Goal: Task Accomplishment & Management: Manage account settings

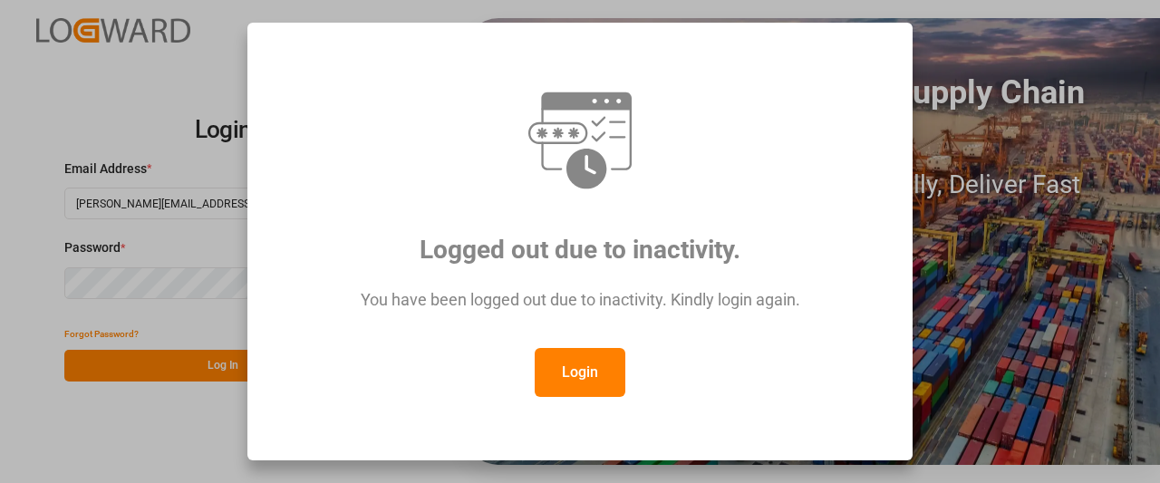
click at [578, 379] on button "Login" at bounding box center [580, 372] width 91 height 49
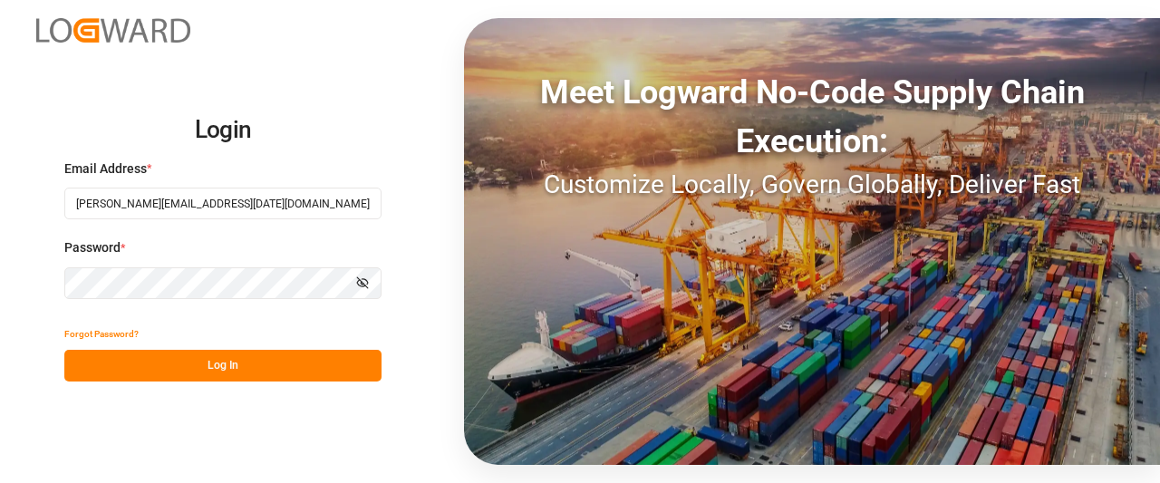
click at [192, 368] on button "Log In" at bounding box center [222, 366] width 317 height 32
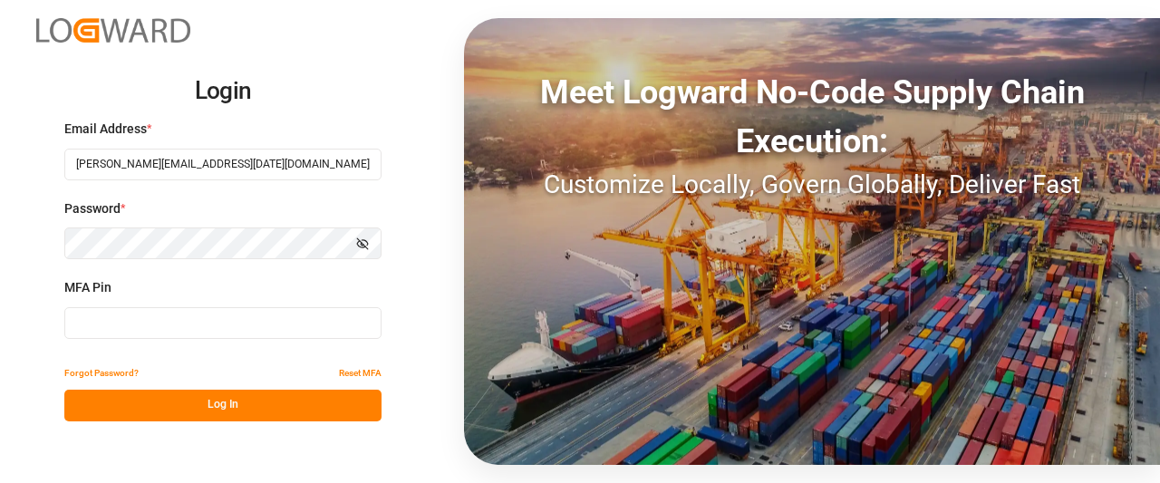
click at [152, 314] on input at bounding box center [222, 323] width 317 height 32
type input "481439"
click at [212, 405] on button "Log In" at bounding box center [222, 406] width 317 height 32
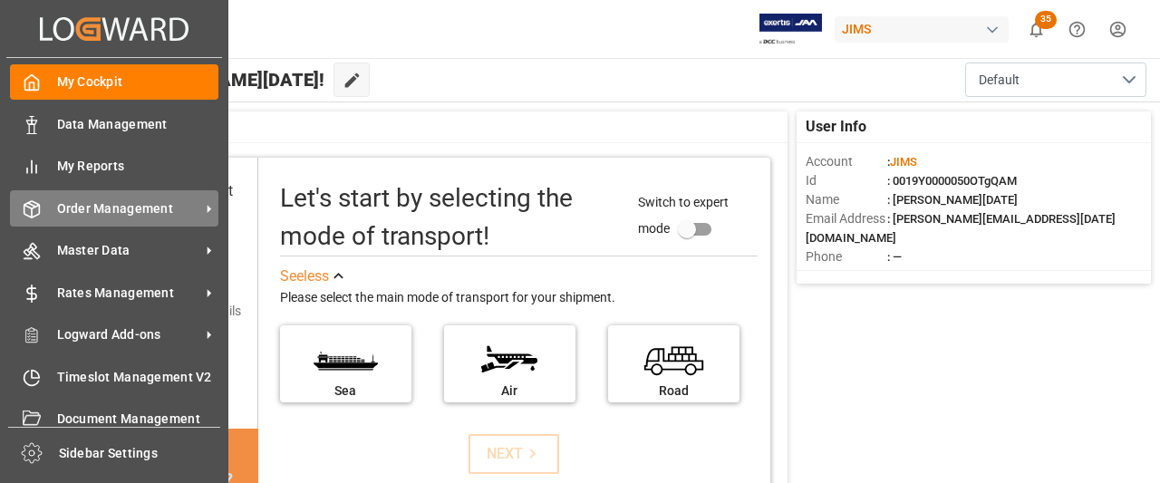
click at [103, 207] on span "Order Management" at bounding box center [128, 208] width 143 height 19
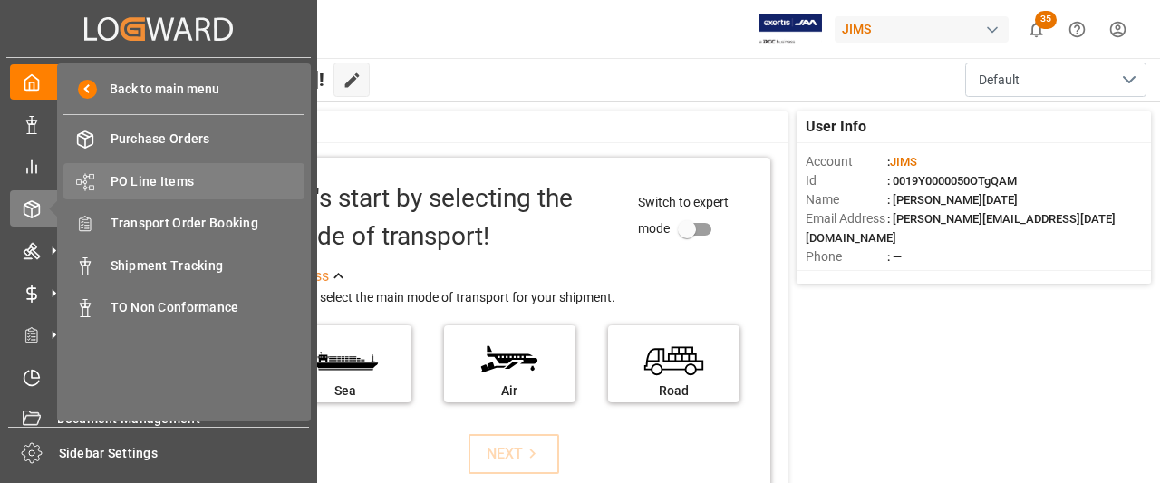
click at [158, 179] on span "PO Line Items" at bounding box center [208, 181] width 195 height 19
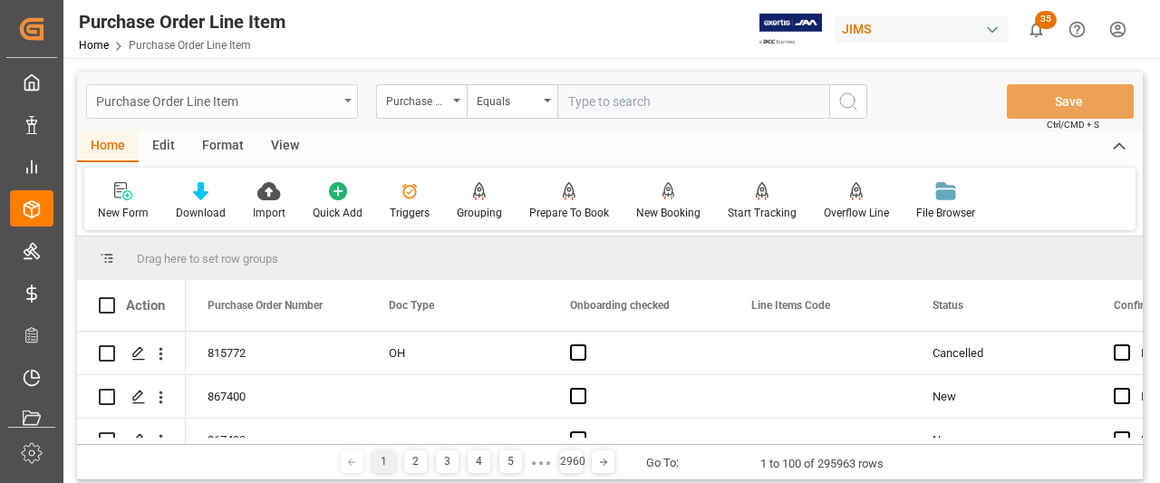
click at [348, 101] on icon "open menu" at bounding box center [347, 101] width 7 height 4
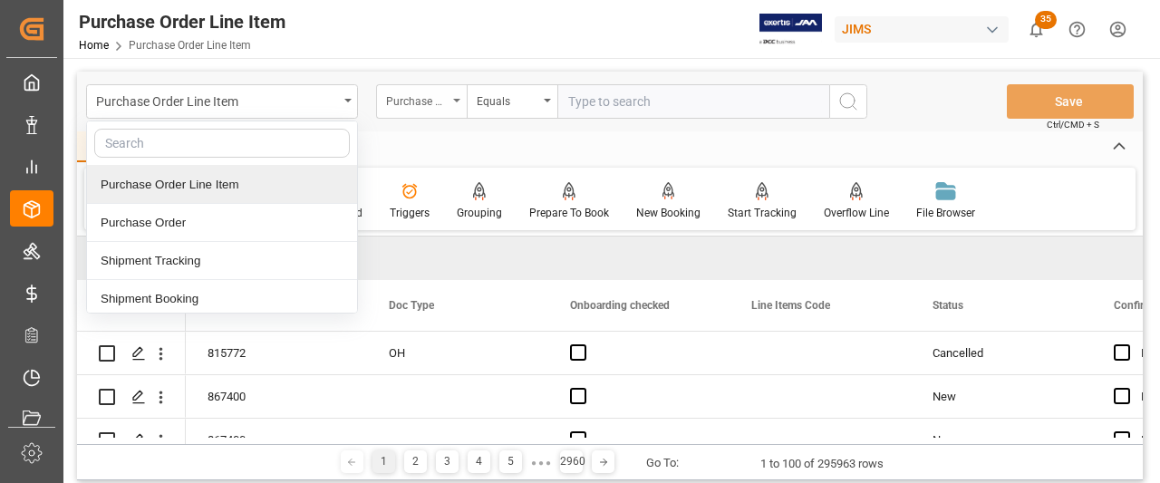
click at [451, 100] on div "Purchase Order Number" at bounding box center [421, 101] width 91 height 34
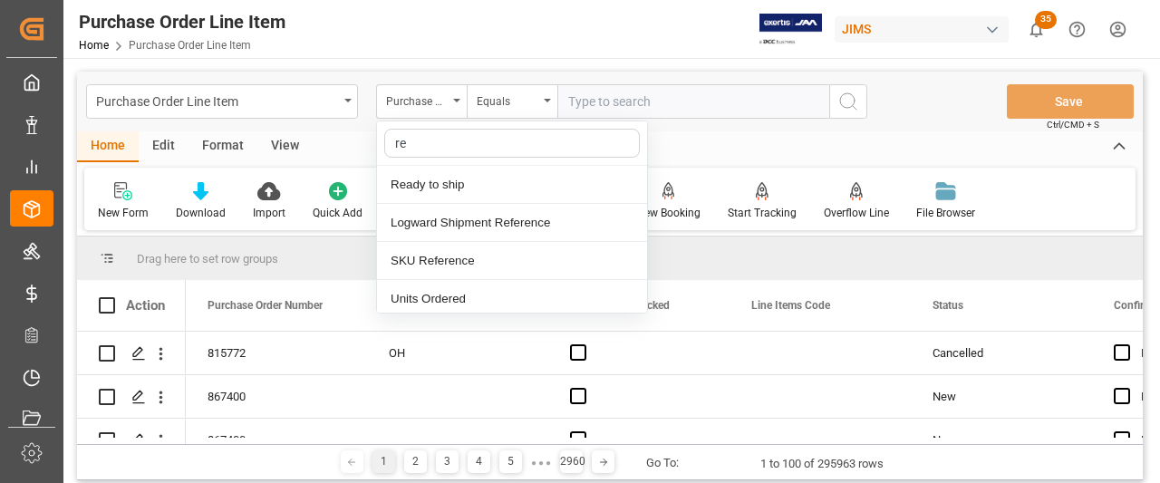
type input "ref"
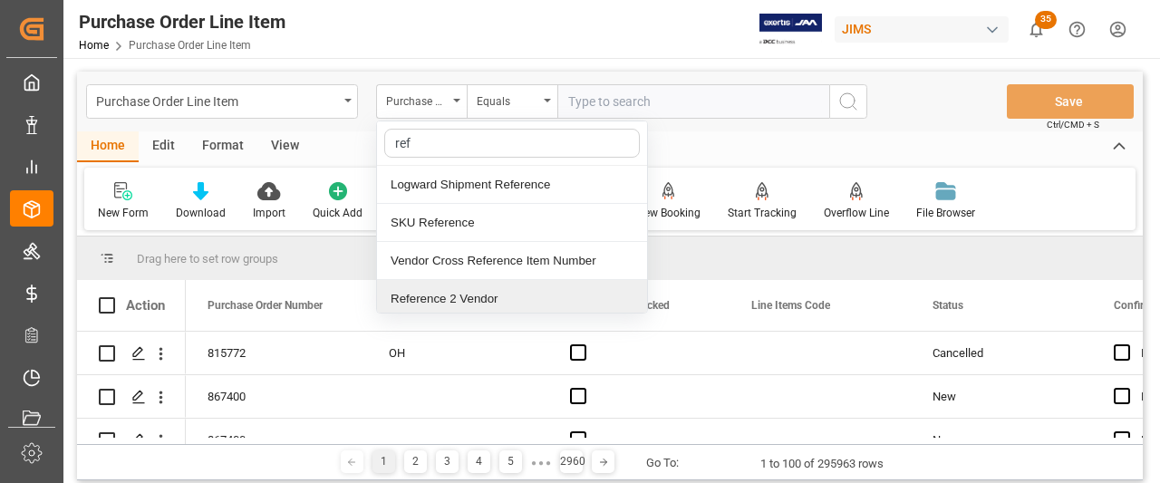
click at [426, 296] on div "Reference 2 Vendor" at bounding box center [512, 299] width 270 height 38
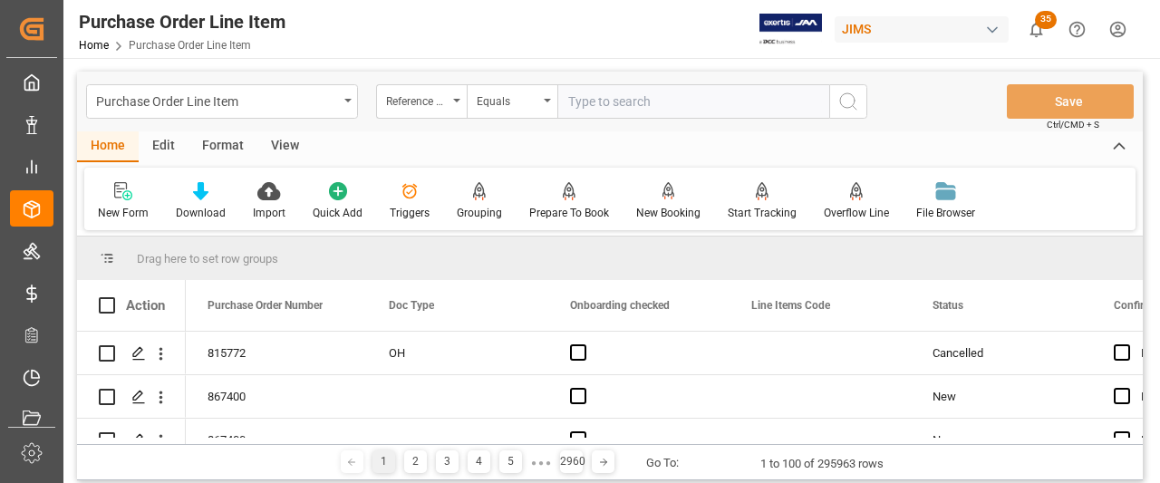
click at [587, 104] on input "text" at bounding box center [693, 101] width 272 height 34
paste input "77-11043-US"
type input "77-11043-US"
click at [846, 100] on icon "search button" at bounding box center [848, 102] width 22 height 22
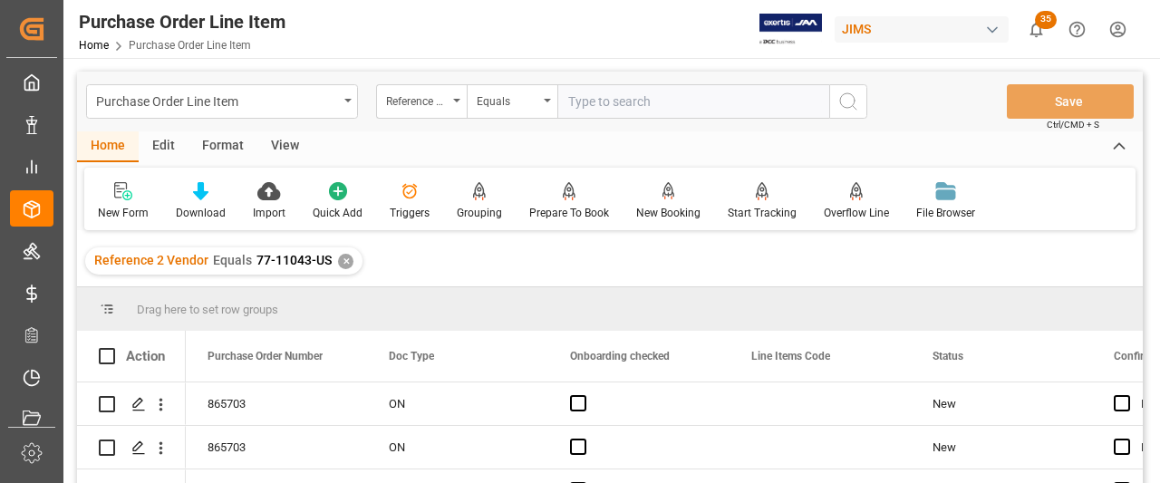
click at [279, 151] on div "View" at bounding box center [284, 146] width 55 height 31
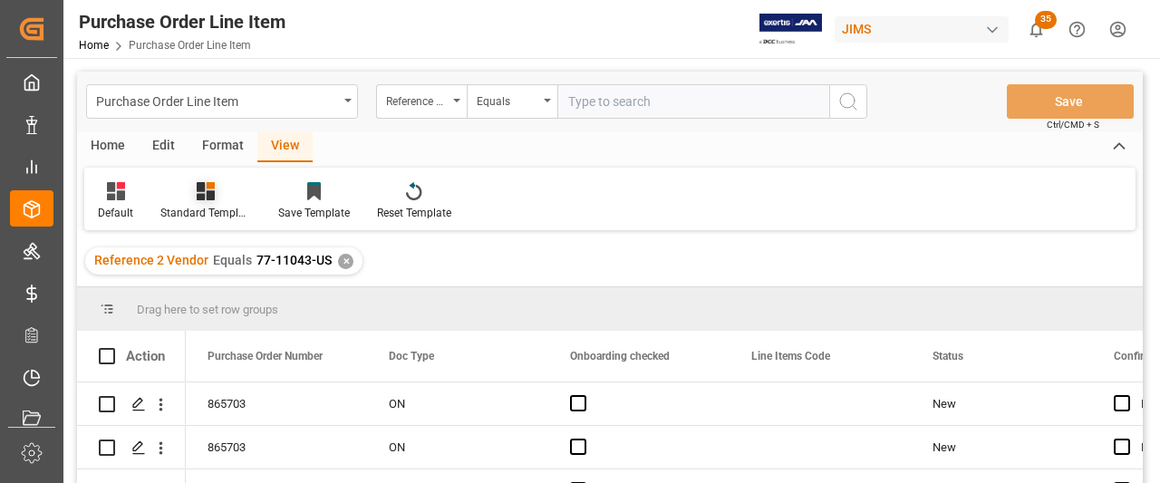
click at [198, 213] on div "Standard Templates" at bounding box center [205, 213] width 91 height 16
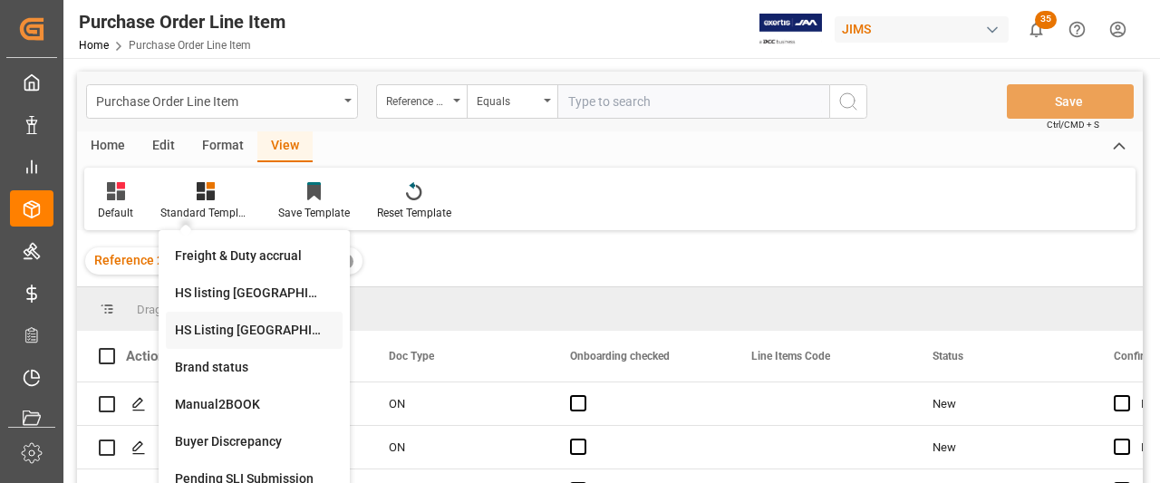
click at [204, 334] on div "HS Listing [GEOGRAPHIC_DATA]" at bounding box center [254, 330] width 159 height 19
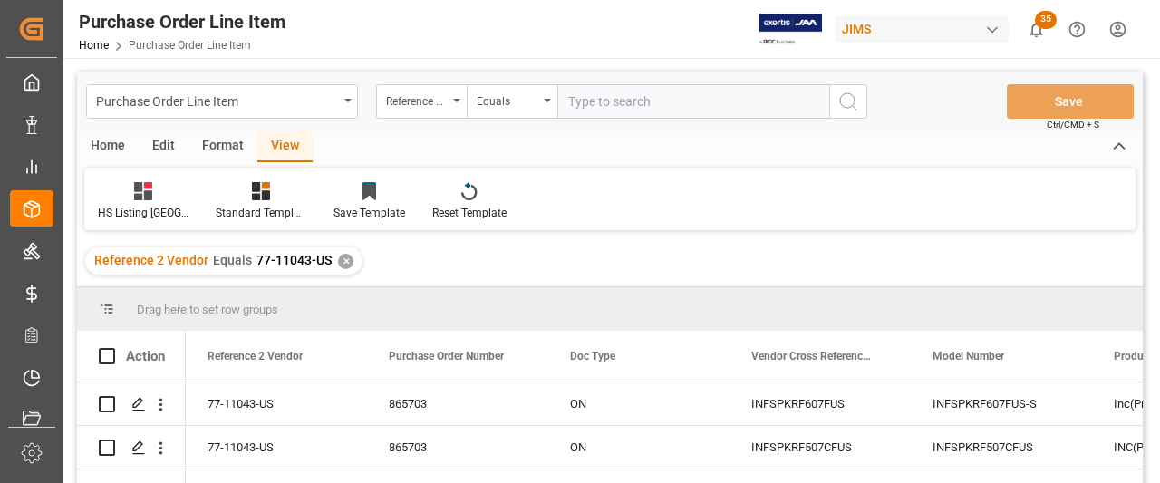
click at [111, 144] on div "Home" at bounding box center [108, 146] width 62 height 31
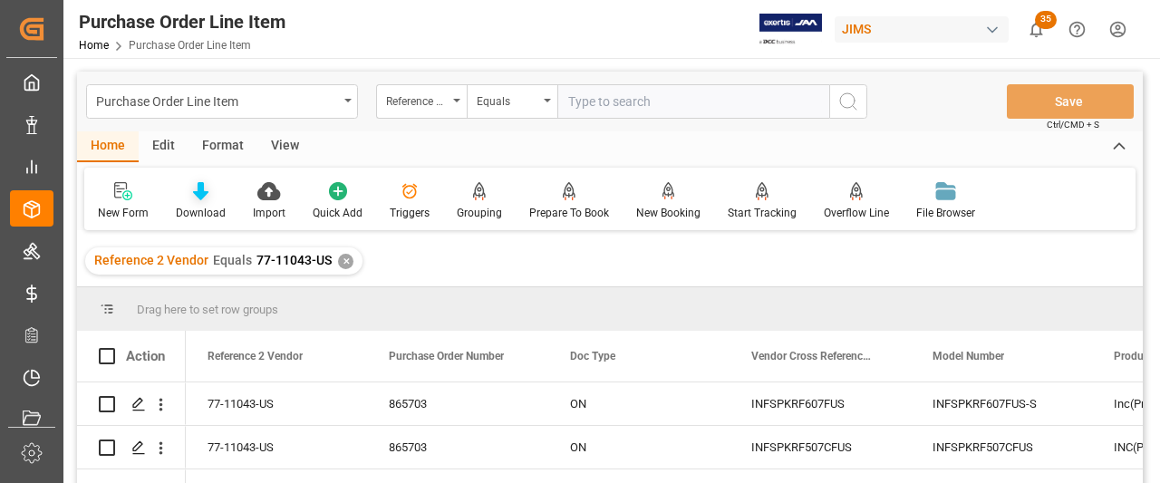
click at [204, 210] on div "Download" at bounding box center [201, 213] width 50 height 16
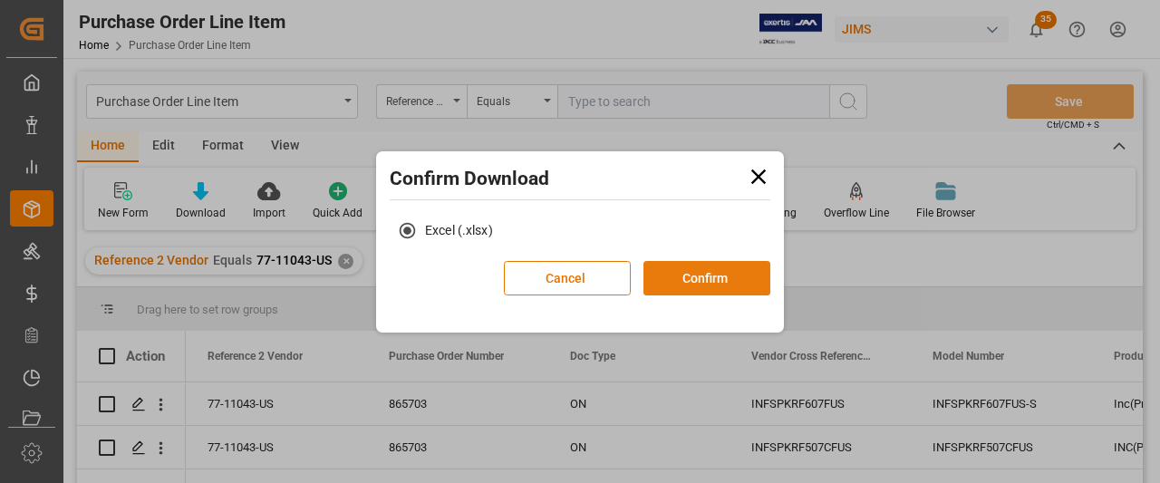
click at [680, 276] on button "Confirm" at bounding box center [706, 278] width 127 height 34
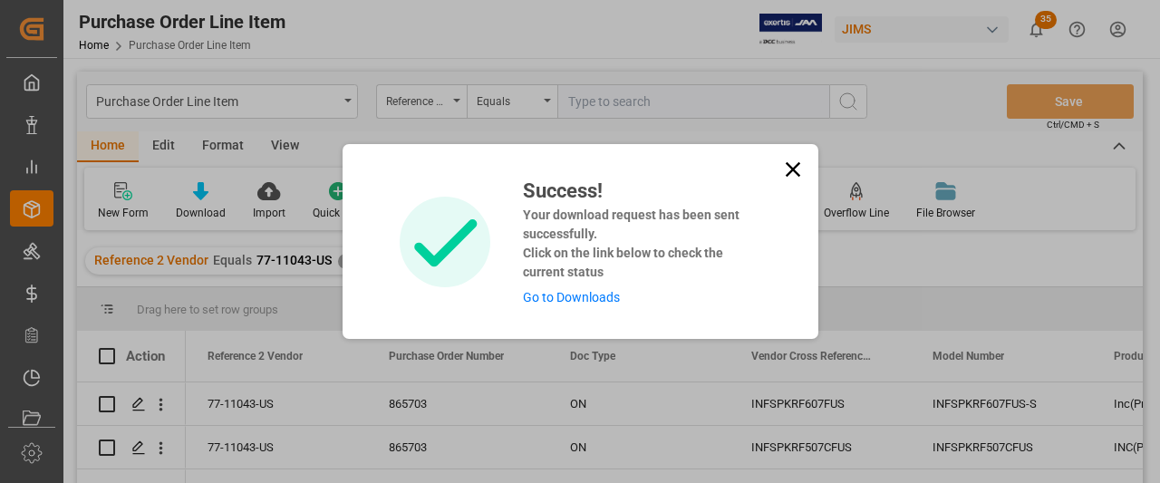
click at [547, 300] on link "Go to Downloads" at bounding box center [571, 297] width 97 height 14
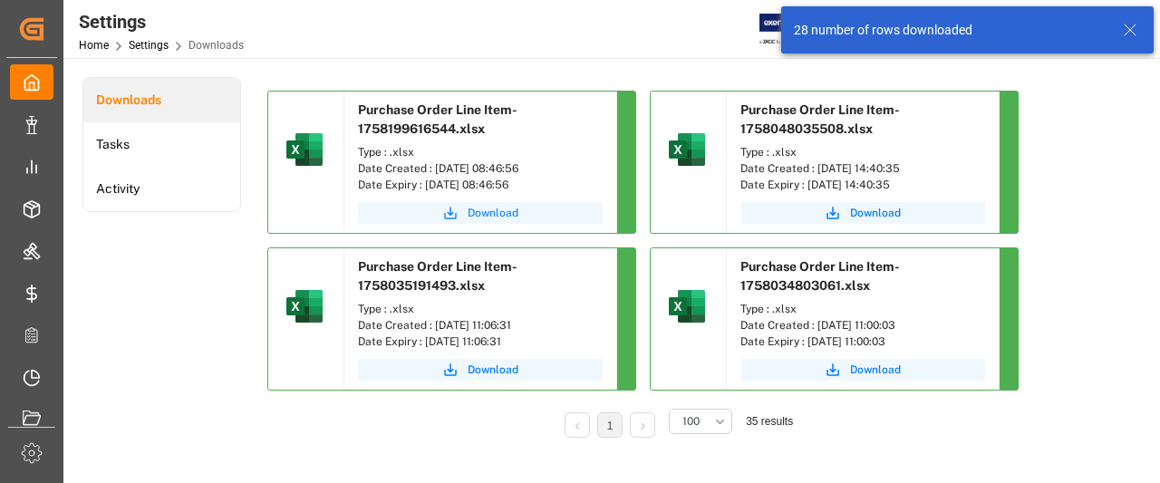
click at [500, 216] on span "Download" at bounding box center [493, 213] width 51 height 16
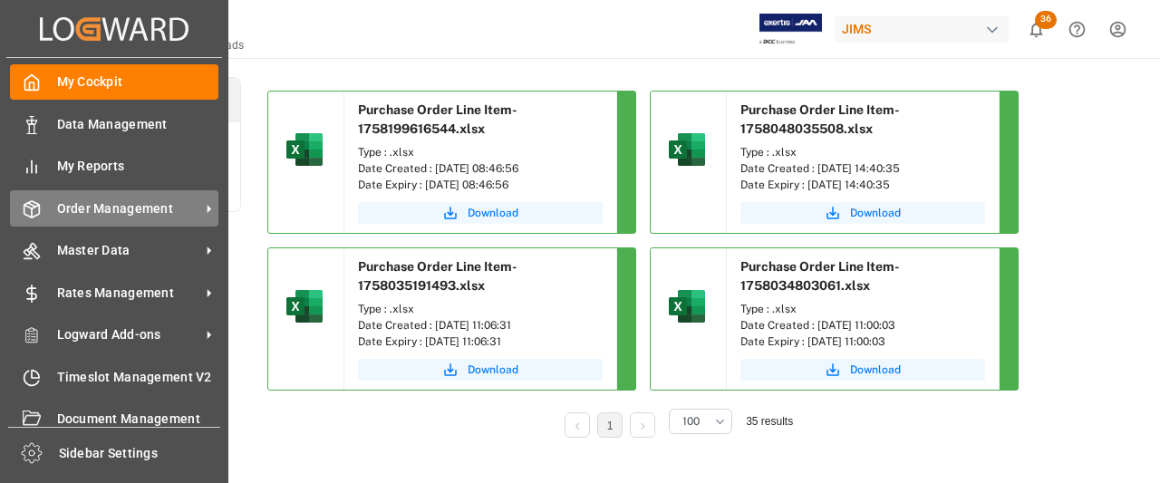
click at [126, 213] on span "Order Management" at bounding box center [128, 208] width 143 height 19
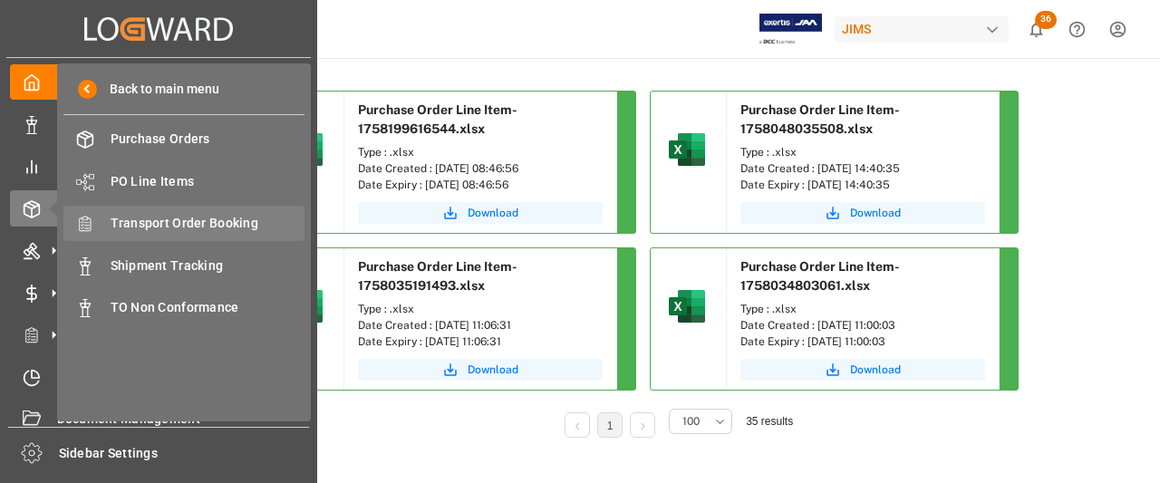
click at [160, 220] on span "Transport Order Booking" at bounding box center [208, 223] width 195 height 19
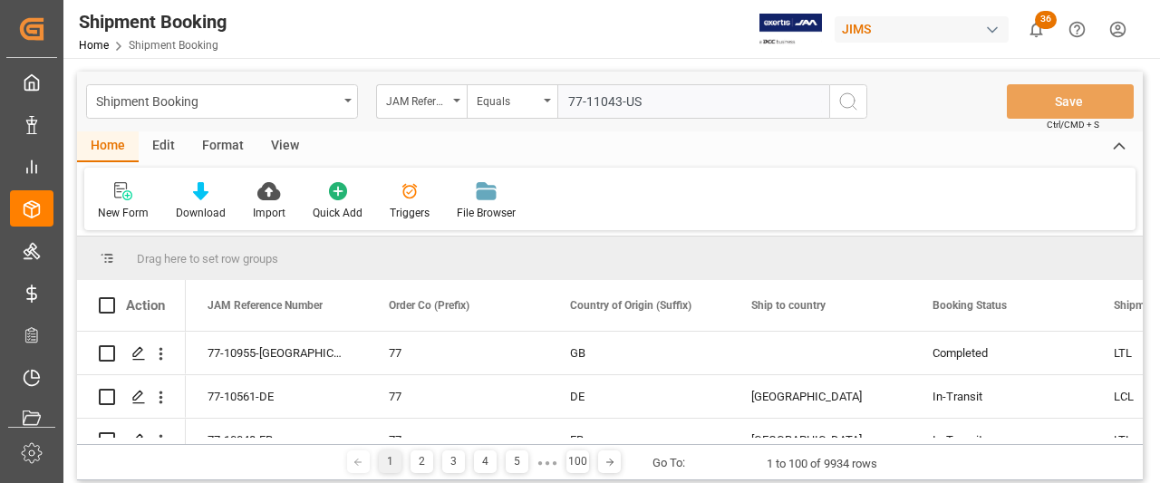
type input "77-11043-US"
click at [843, 97] on icon "search button" at bounding box center [848, 102] width 22 height 22
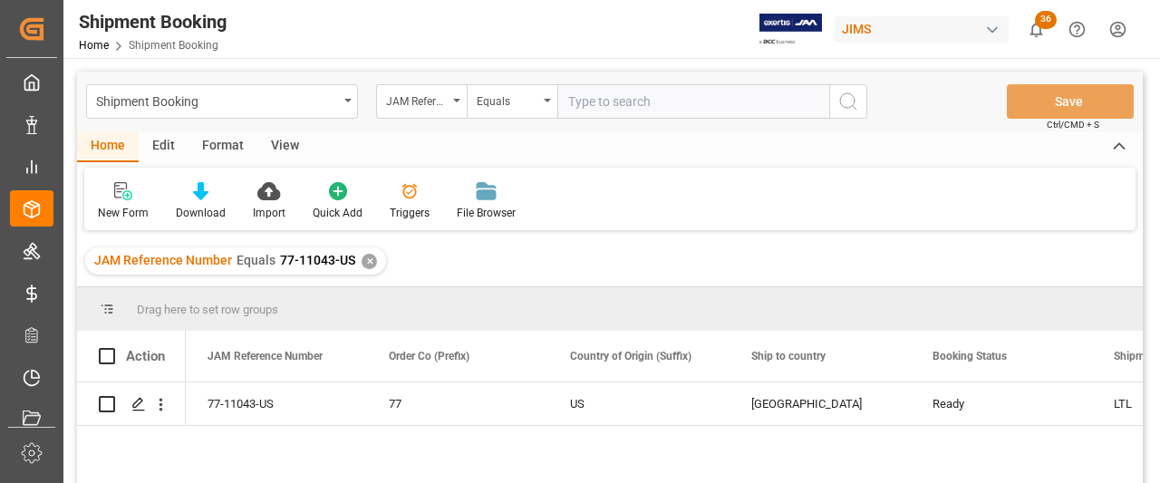
click at [288, 149] on div "View" at bounding box center [284, 146] width 55 height 31
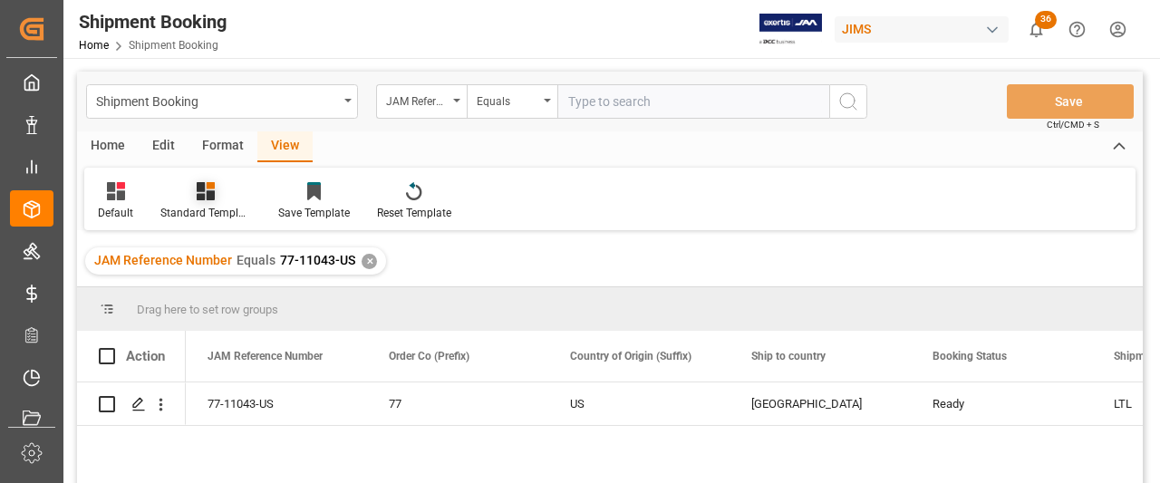
click at [194, 211] on div "Standard Templates" at bounding box center [205, 213] width 91 height 16
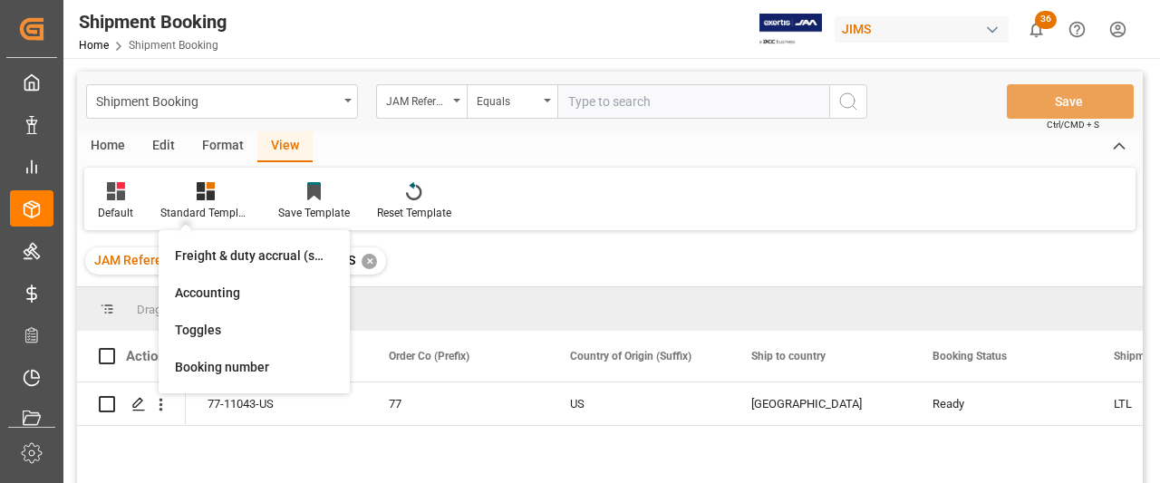
click at [460, 280] on div "JAM Reference Number Equals 77-11043-US ✕" at bounding box center [610, 261] width 1066 height 51
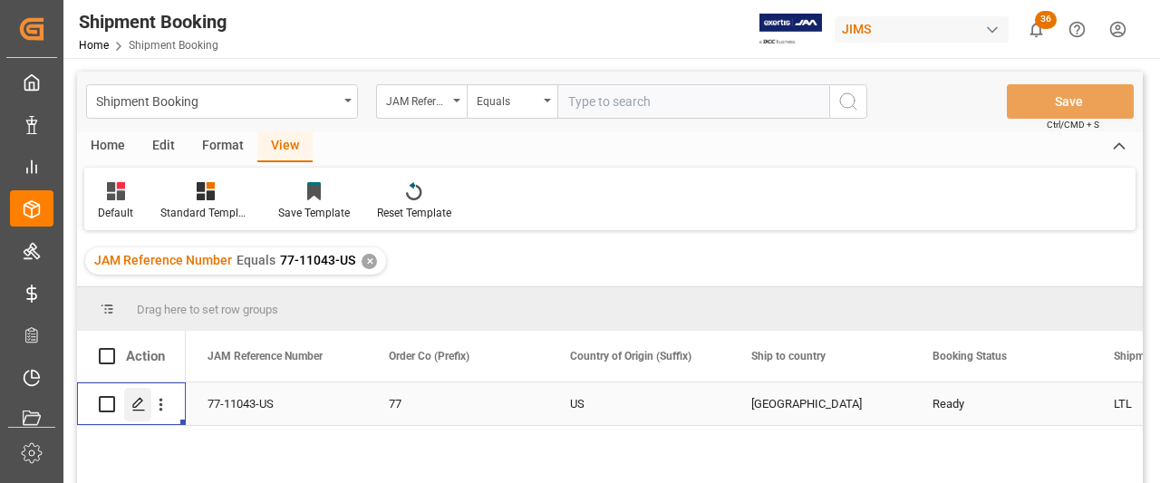
click at [129, 403] on div "Press SPACE to select this row." at bounding box center [137, 405] width 27 height 34
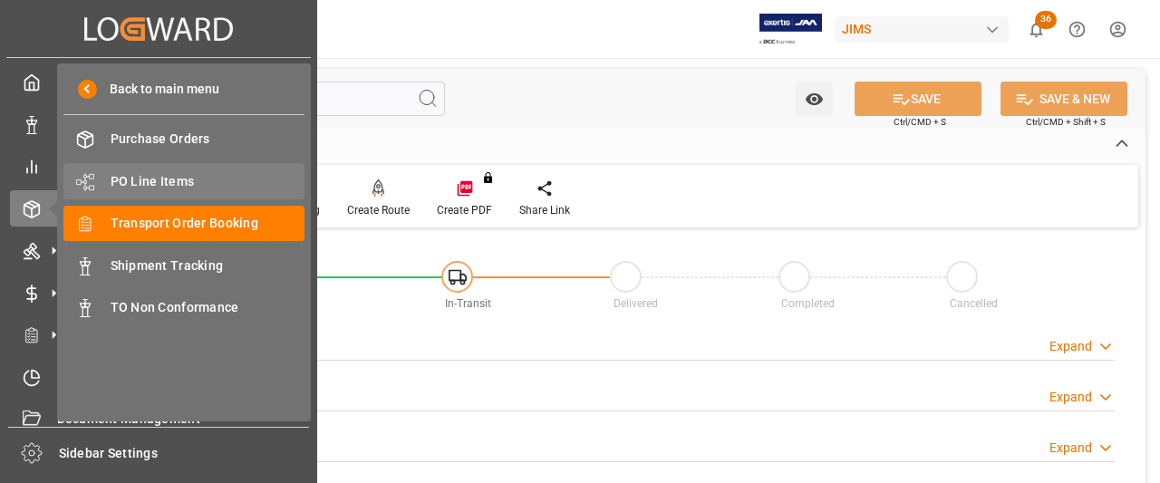
click at [169, 183] on span "PO Line Items" at bounding box center [208, 181] width 195 height 19
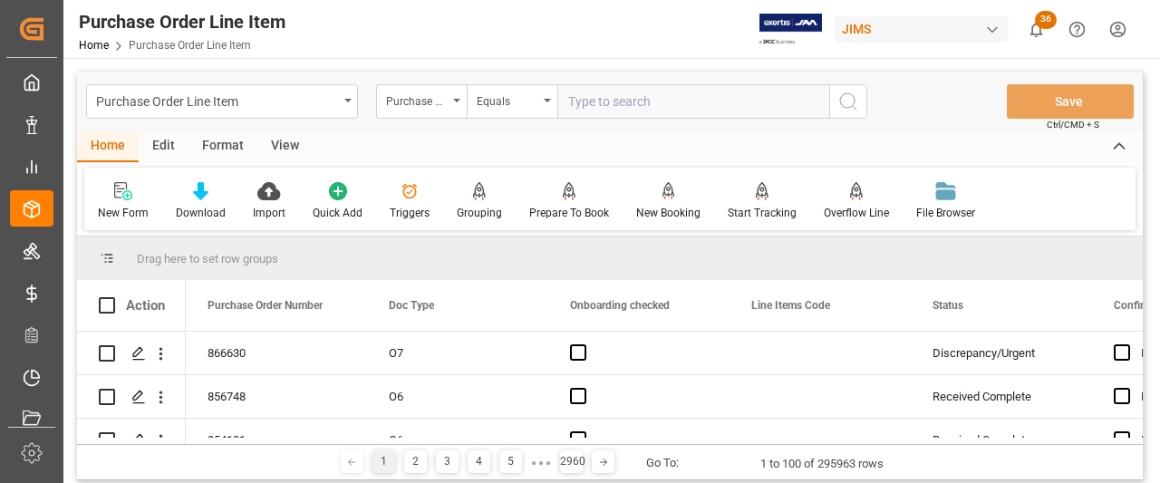
click at [597, 108] on input "text" at bounding box center [693, 101] width 272 height 34
type input "77-11043-US"
click at [846, 106] on icon "search button" at bounding box center [848, 102] width 22 height 22
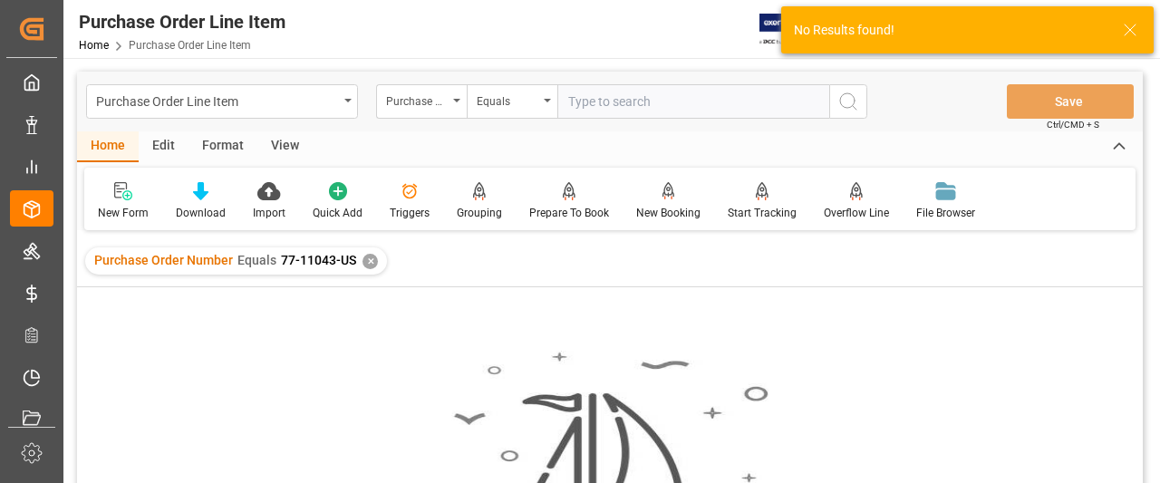
click at [362, 256] on div "✕" at bounding box center [369, 261] width 15 height 15
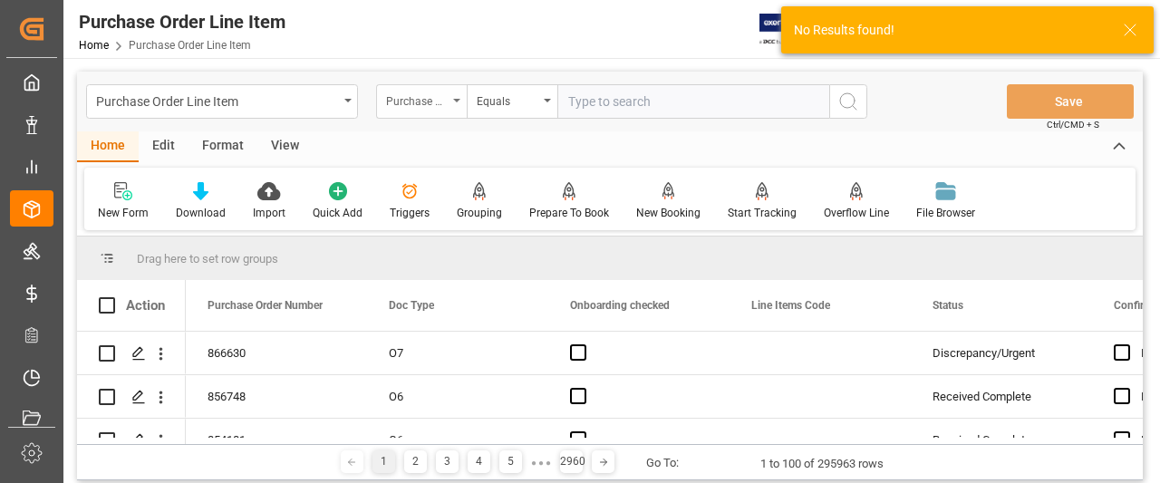
click at [464, 103] on div "Purchase Order Number" at bounding box center [421, 101] width 91 height 34
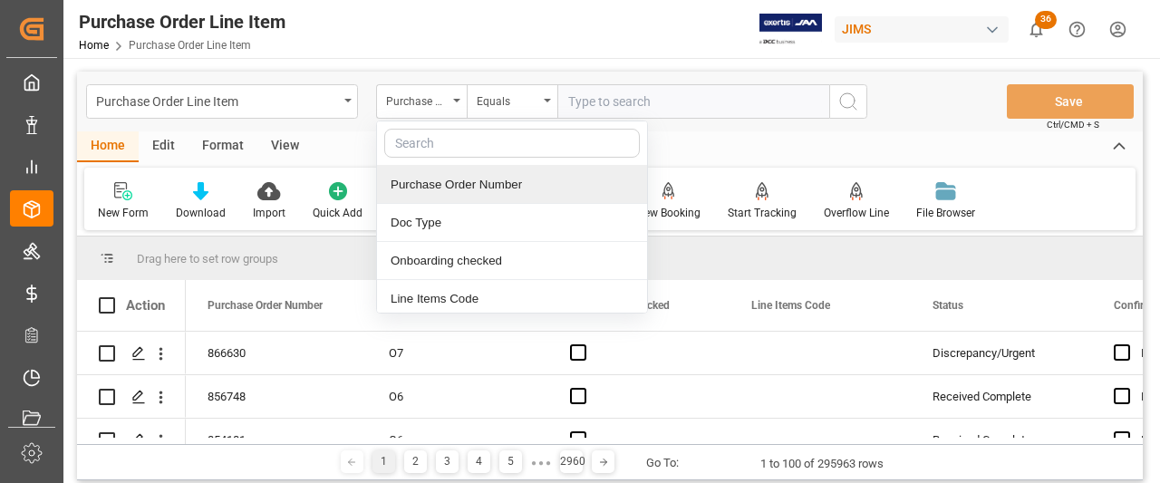
click at [420, 148] on input "text" at bounding box center [512, 143] width 256 height 29
type input "REF"
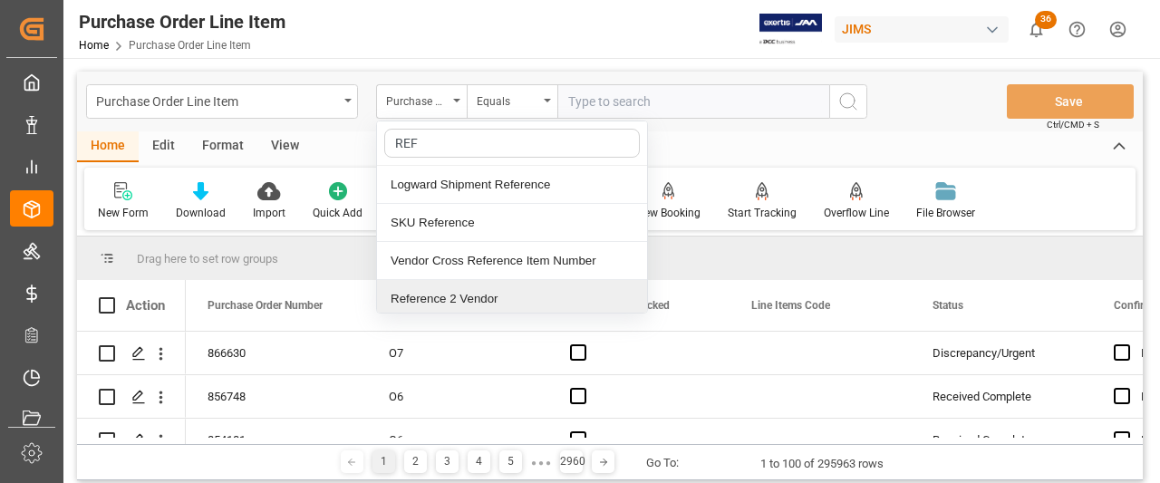
click at [435, 298] on div "Reference 2 Vendor" at bounding box center [512, 299] width 270 height 38
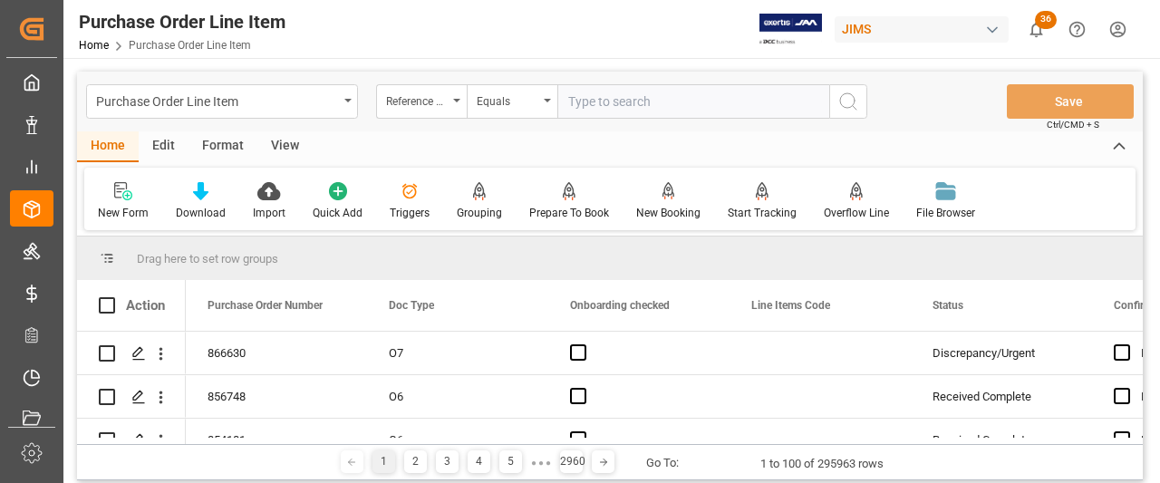
click at [573, 100] on input "text" at bounding box center [693, 101] width 272 height 34
paste input "77-11043-US"
type input "77-11043-US"
click at [855, 101] on circle "search button" at bounding box center [847, 100] width 14 height 14
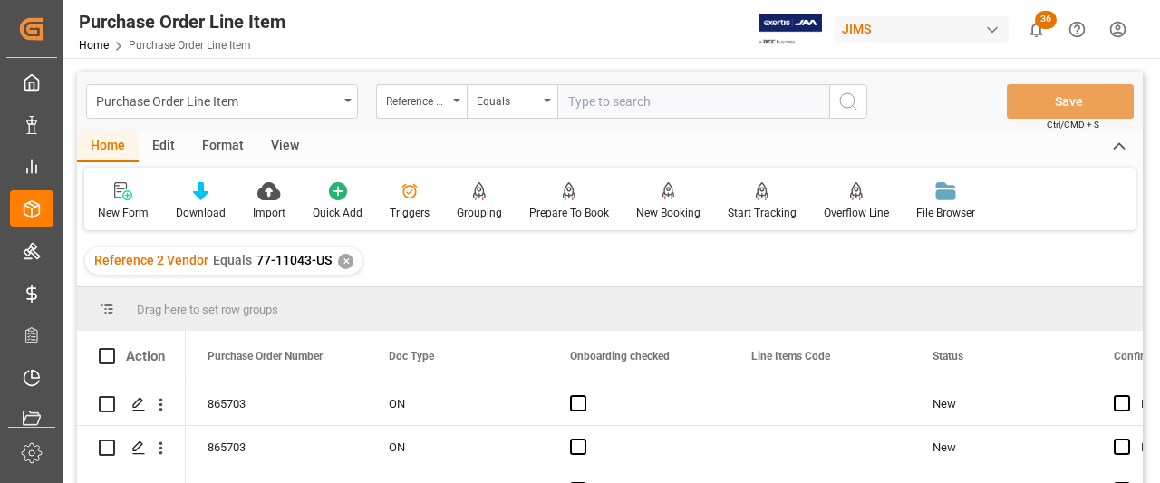
click at [285, 144] on div "View" at bounding box center [284, 146] width 55 height 31
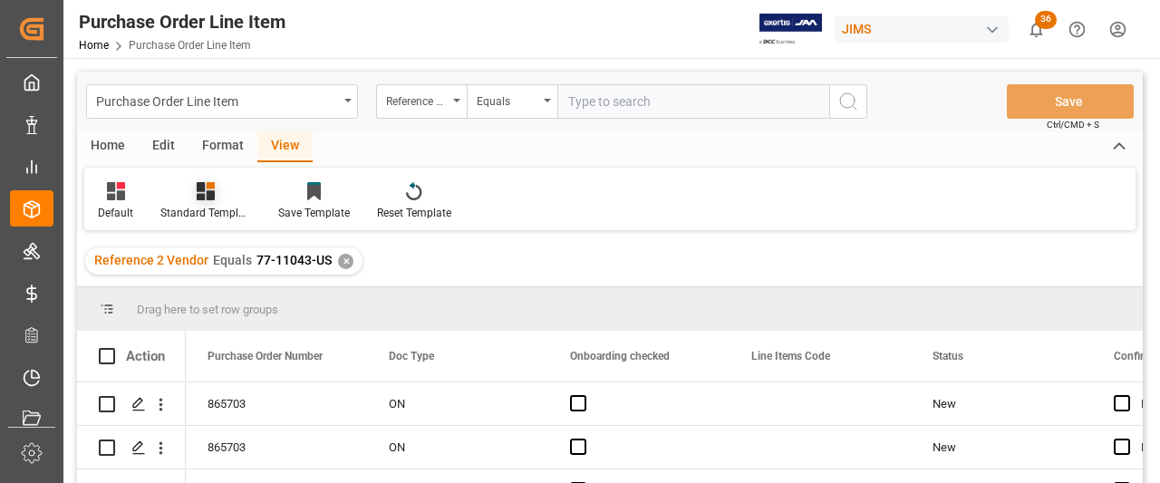
click at [201, 209] on div "Standard Templates" at bounding box center [205, 213] width 91 height 16
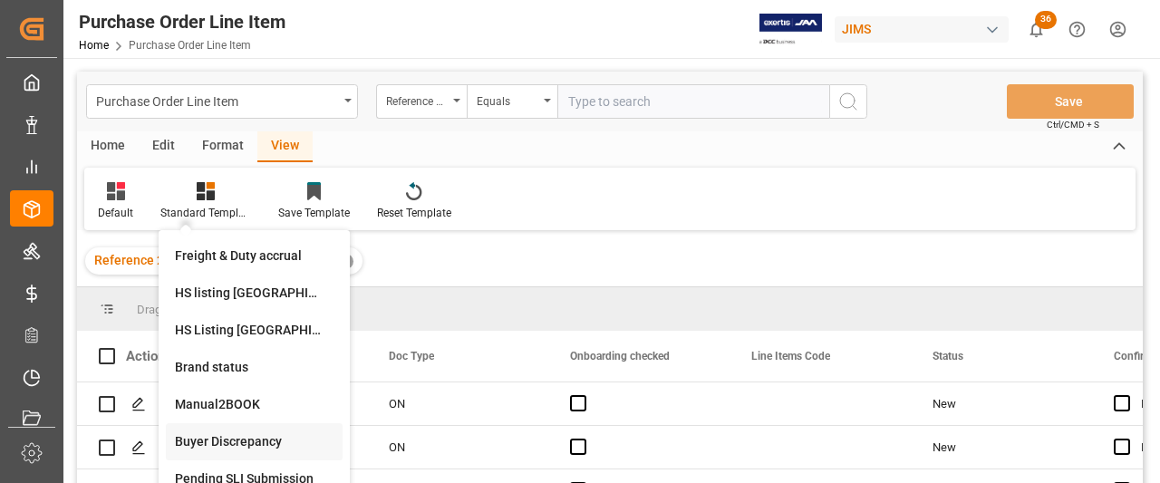
click at [216, 440] on div "Buyer Discrepancy" at bounding box center [254, 441] width 159 height 19
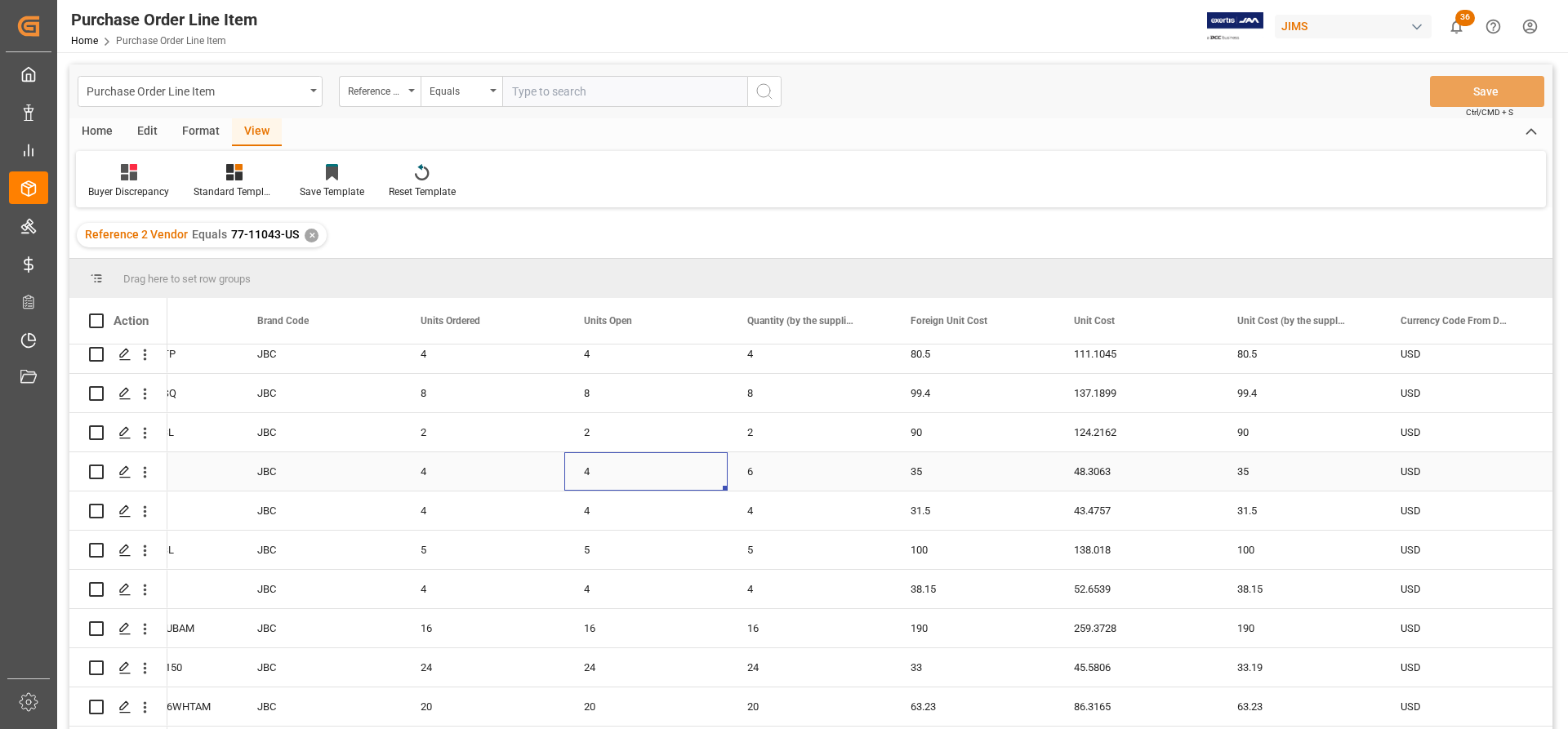
click at [587, 434] on div "4" at bounding box center [645, 471] width 163 height 39
drag, startPoint x: 723, startPoint y: 484, endPoint x: 743, endPoint y: 483, distance: 20.0
click at [658, 434] on div "5" at bounding box center [645, 550] width 163 height 39
click at [589, 434] on div "4" at bounding box center [645, 471] width 163 height 39
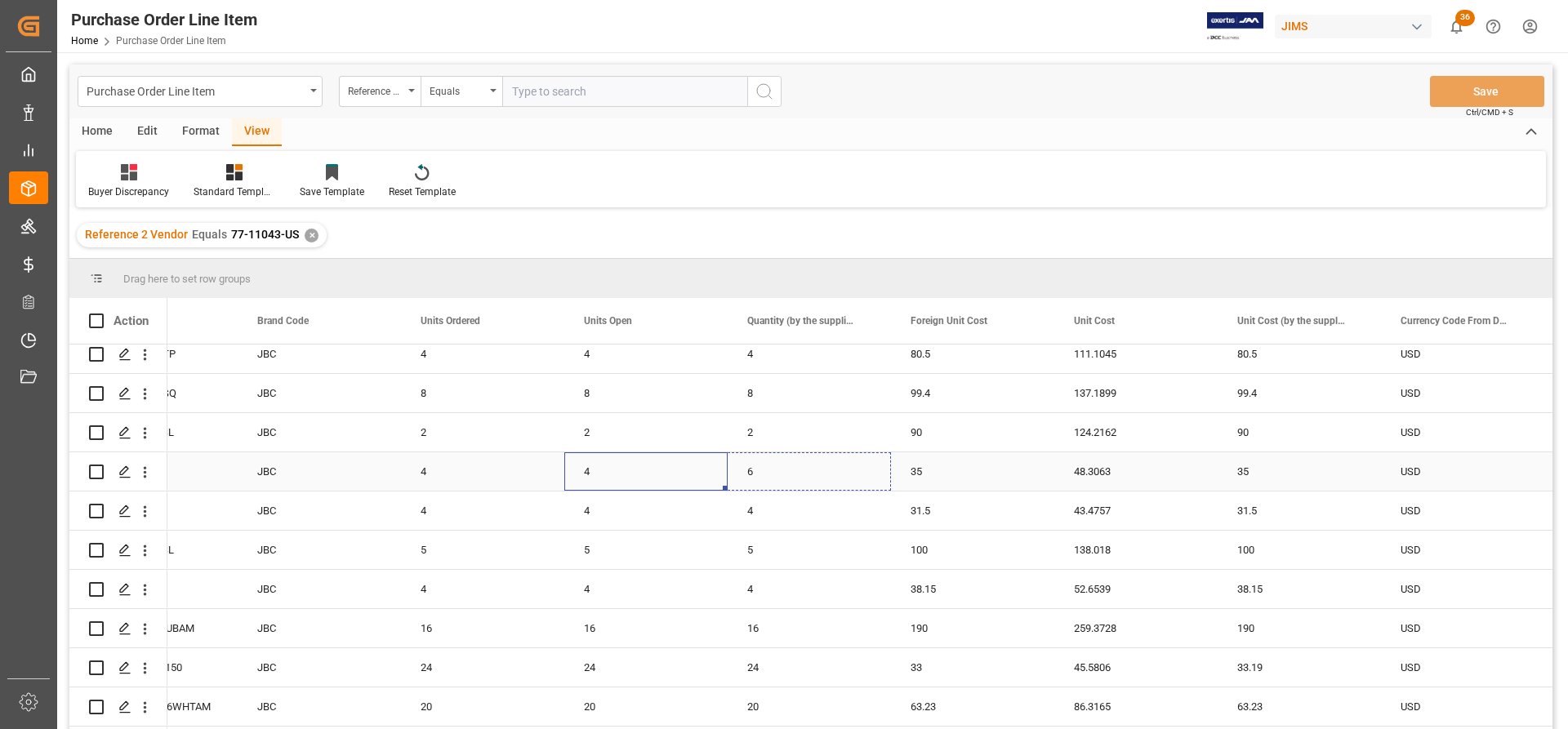
drag, startPoint x: 725, startPoint y: 487, endPoint x: 762, endPoint y: 488, distance: 37.0
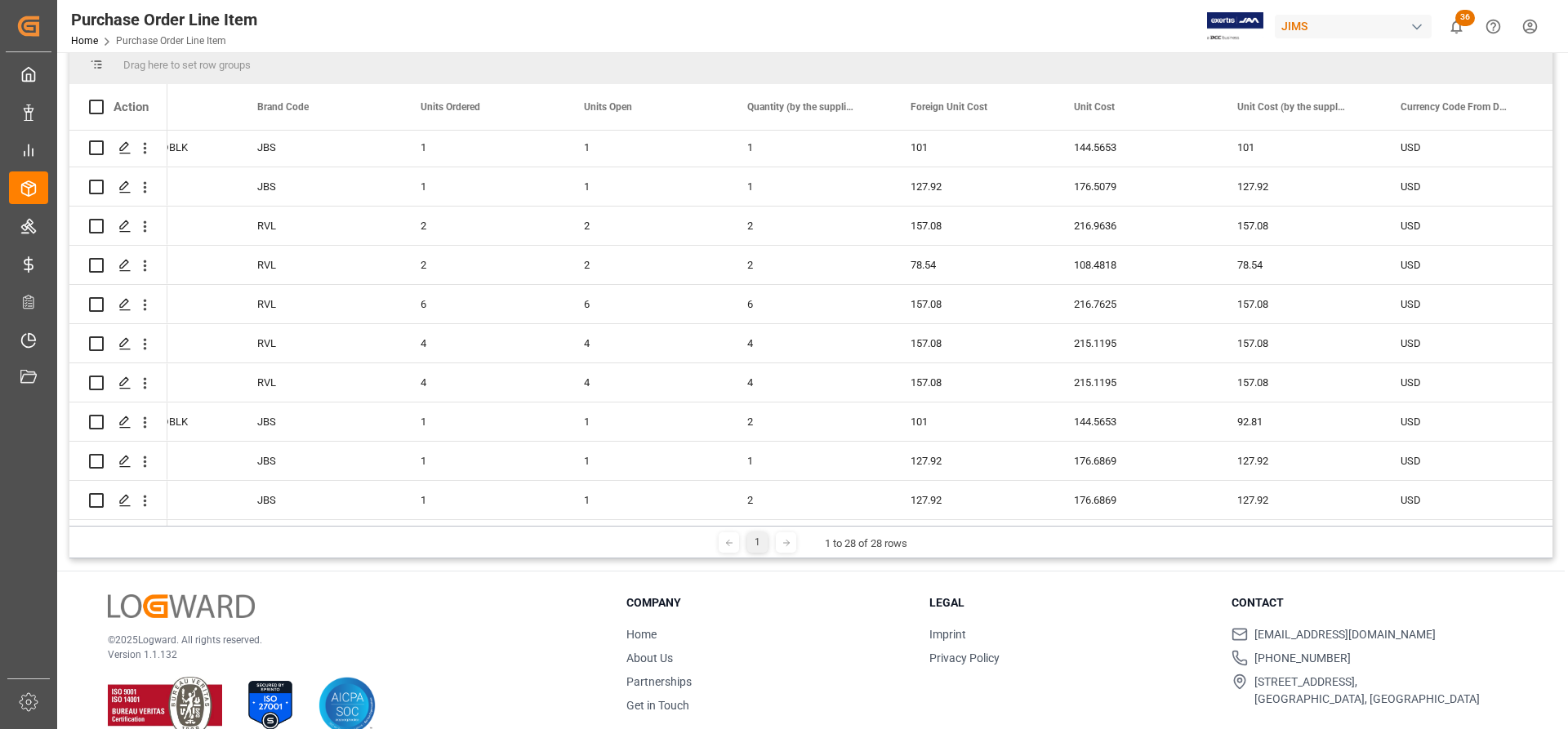
scroll to position [241, 0]
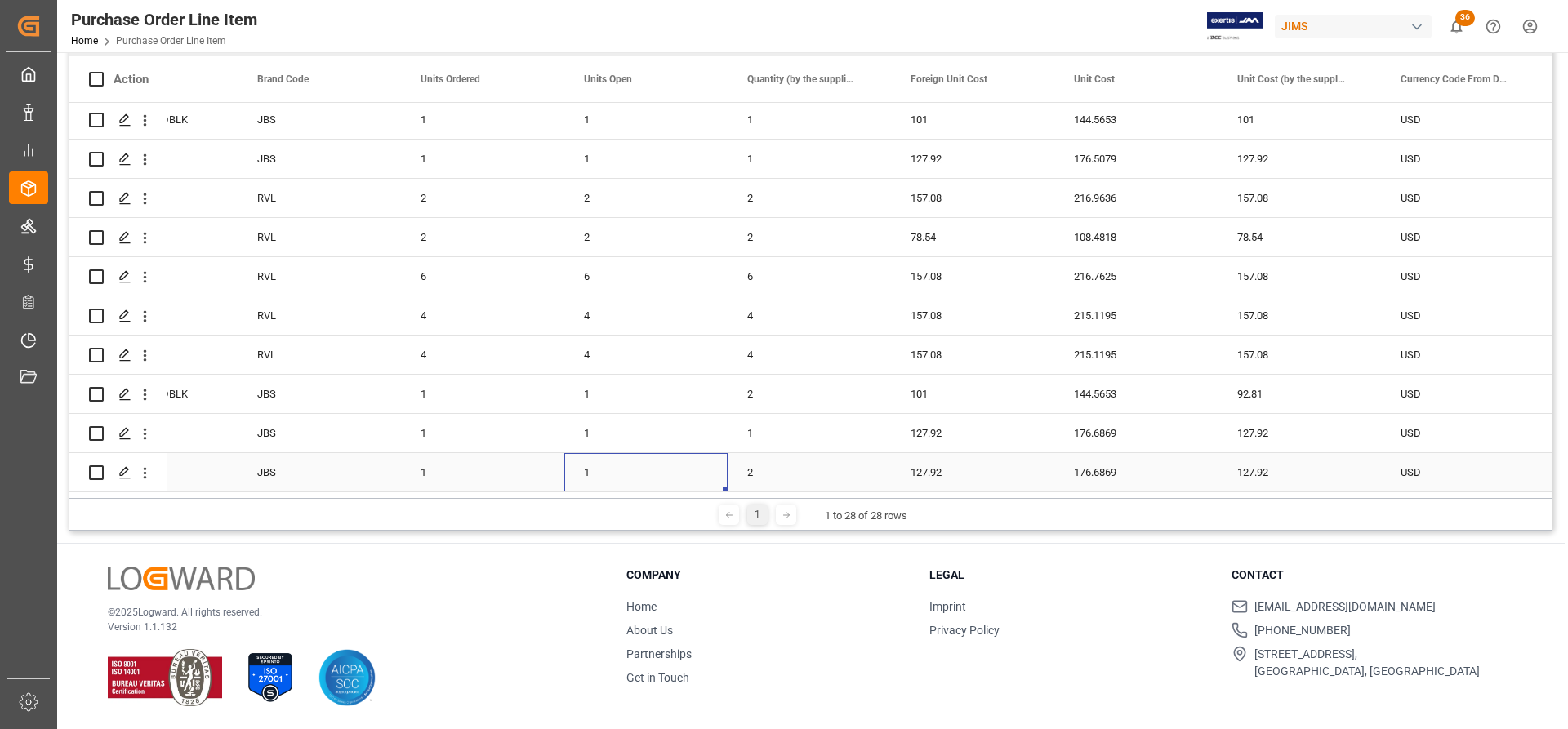
click at [585, 434] on div "1" at bounding box center [645, 472] width 163 height 39
click at [725, 434] on div "1" at bounding box center [645, 472] width 163 height 39
click at [701, 434] on div "1" at bounding box center [645, 472] width 163 height 39
click at [675, 414] on div "1" at bounding box center [645, 433] width 163 height 39
click at [594, 434] on div "1" at bounding box center [645, 472] width 163 height 39
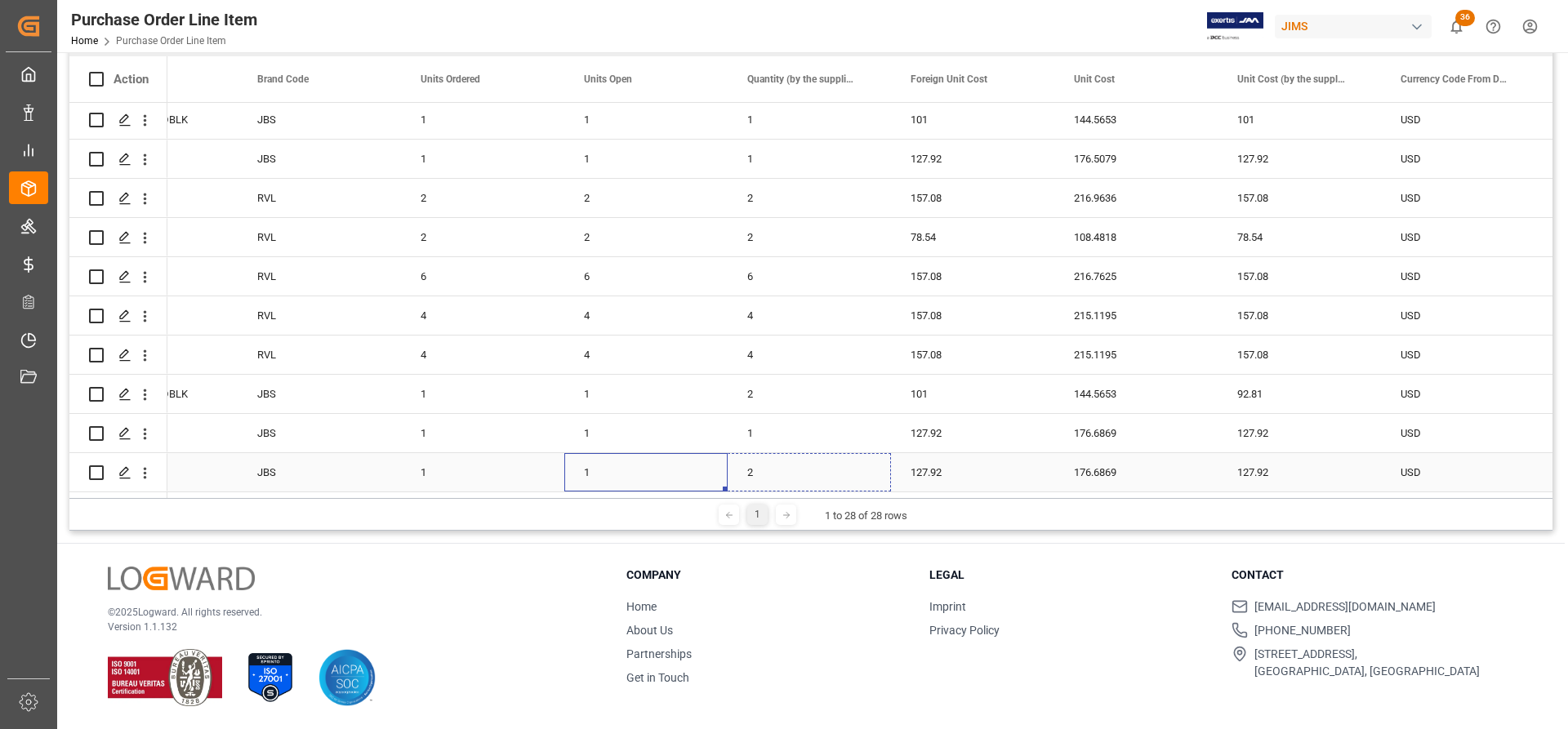
drag, startPoint x: 723, startPoint y: 483, endPoint x: 782, endPoint y: 483, distance: 59.0
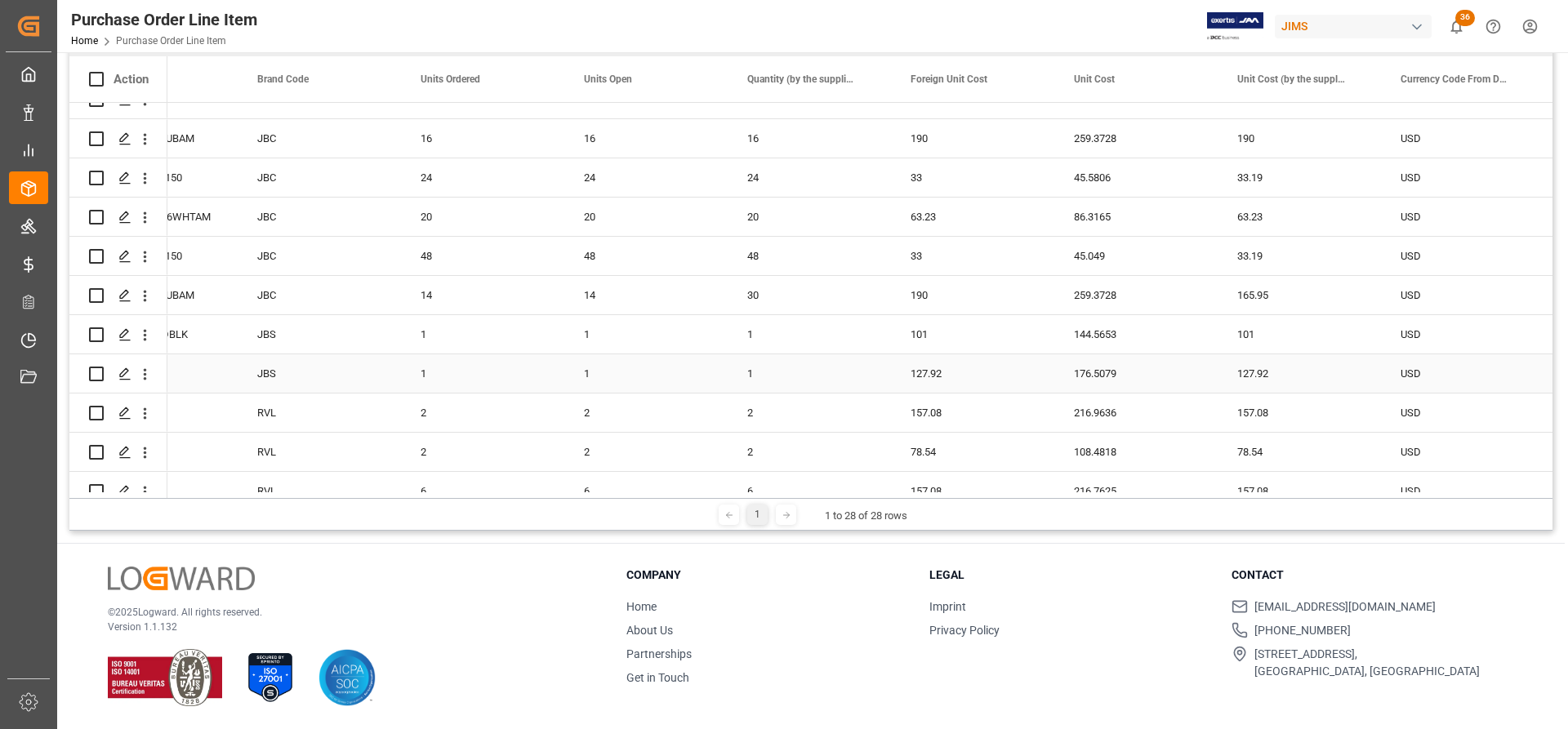
scroll to position [469, 0]
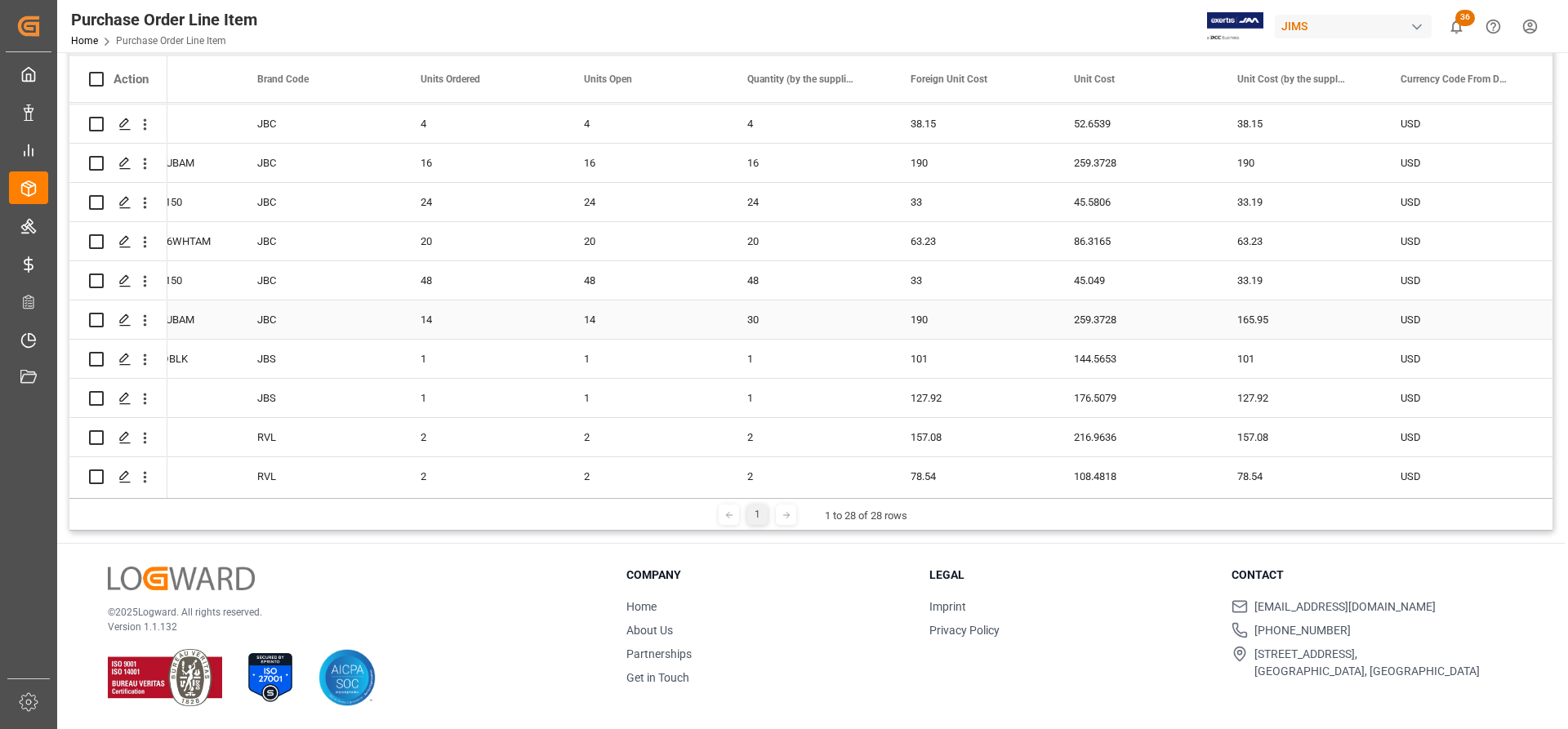
click at [588, 316] on div "14" at bounding box center [645, 319] width 163 height 39
click at [682, 306] on div "14" at bounding box center [645, 319] width 163 height 39
click at [677, 354] on div "1" at bounding box center [645, 359] width 163 height 39
click at [672, 312] on div "14" at bounding box center [645, 319] width 163 height 39
drag, startPoint x: 722, startPoint y: 332, endPoint x: 769, endPoint y: 331, distance: 47.0
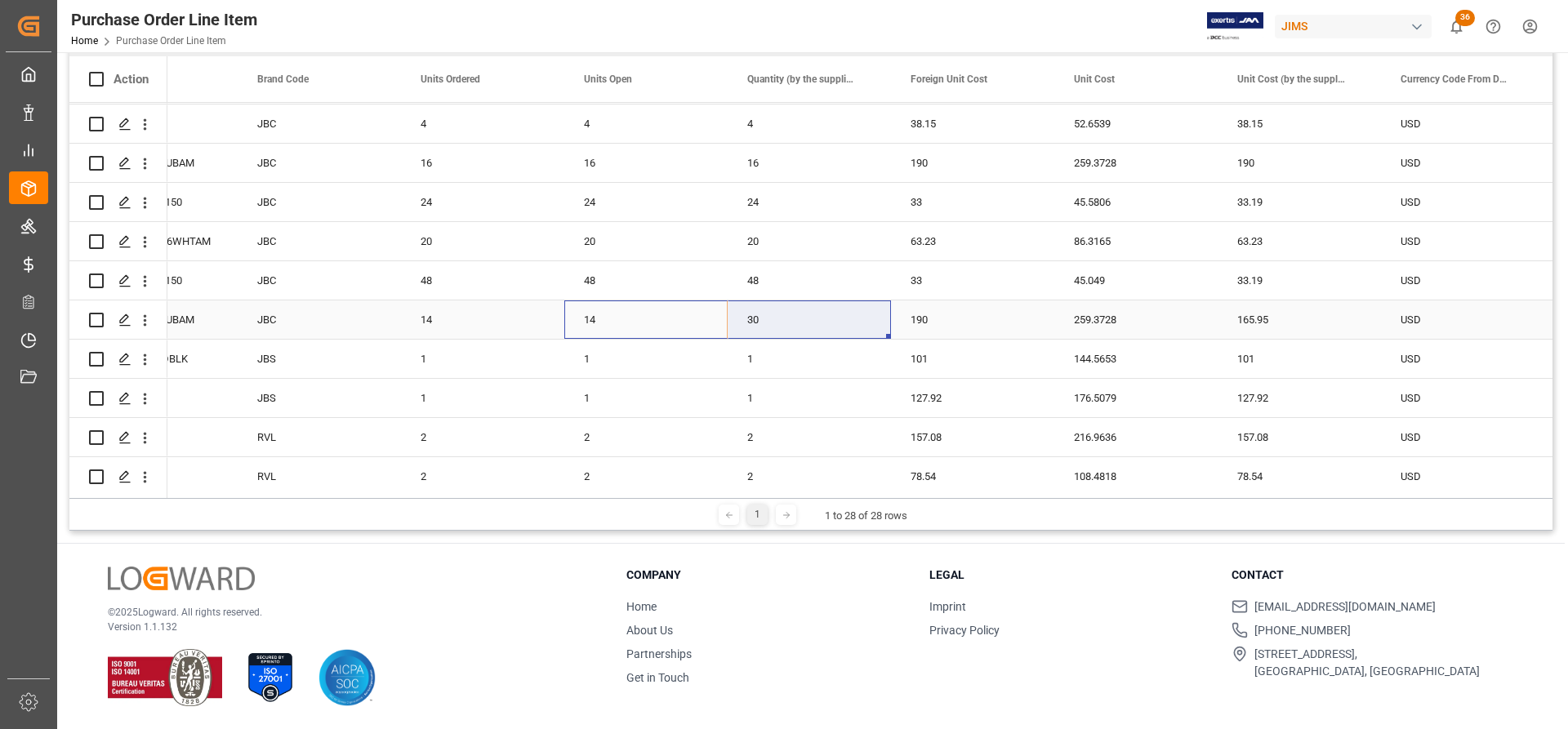
click at [707, 361] on div "1" at bounding box center [645, 359] width 163 height 39
click at [642, 318] on div "14" at bounding box center [645, 319] width 163 height 39
click at [727, 328] on div "14" at bounding box center [645, 319] width 163 height 39
drag, startPoint x: 724, startPoint y: 335, endPoint x: 755, endPoint y: 336, distance: 31.0
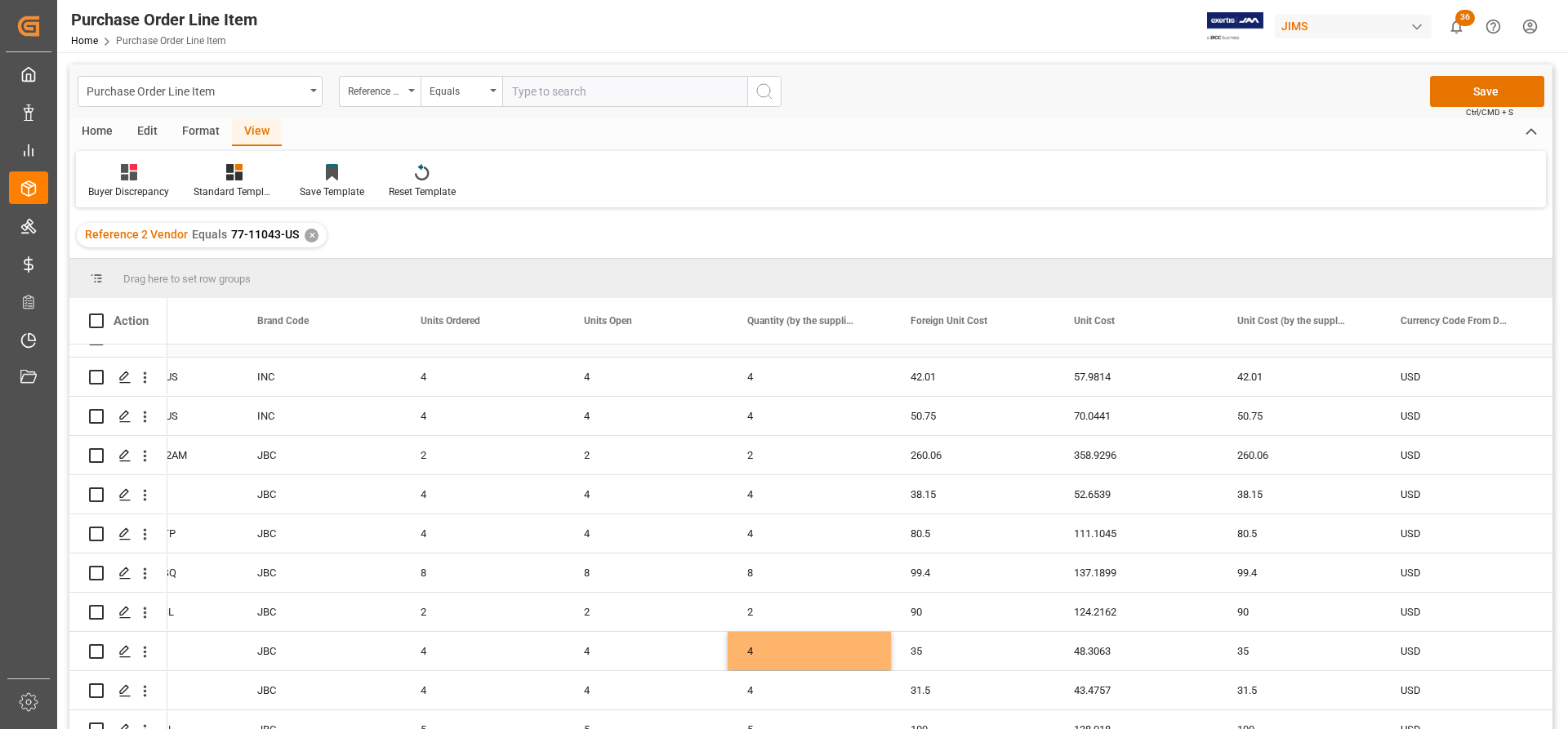
scroll to position [245, 0]
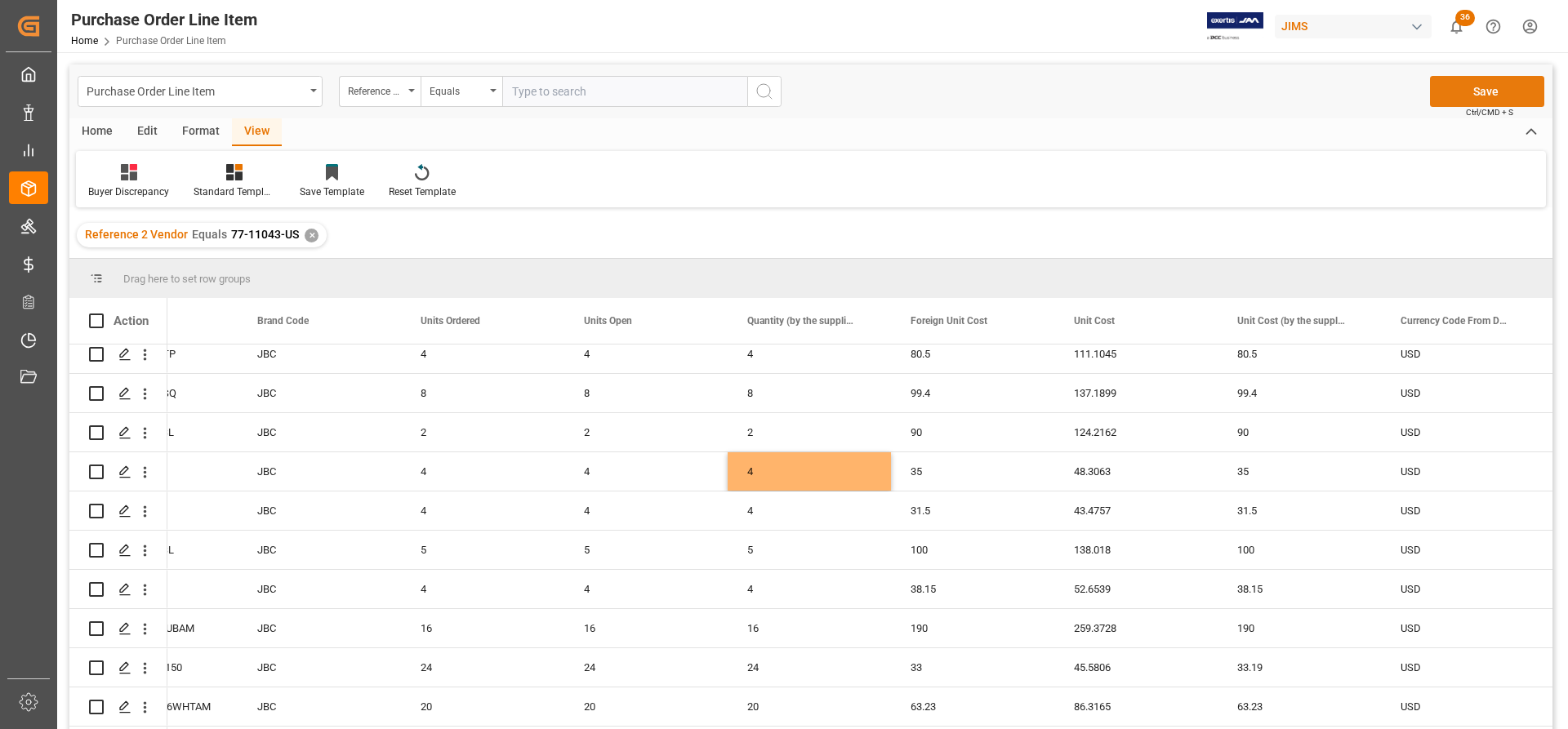
click at [1044, 91] on button "Save" at bounding box center [1487, 91] width 114 height 31
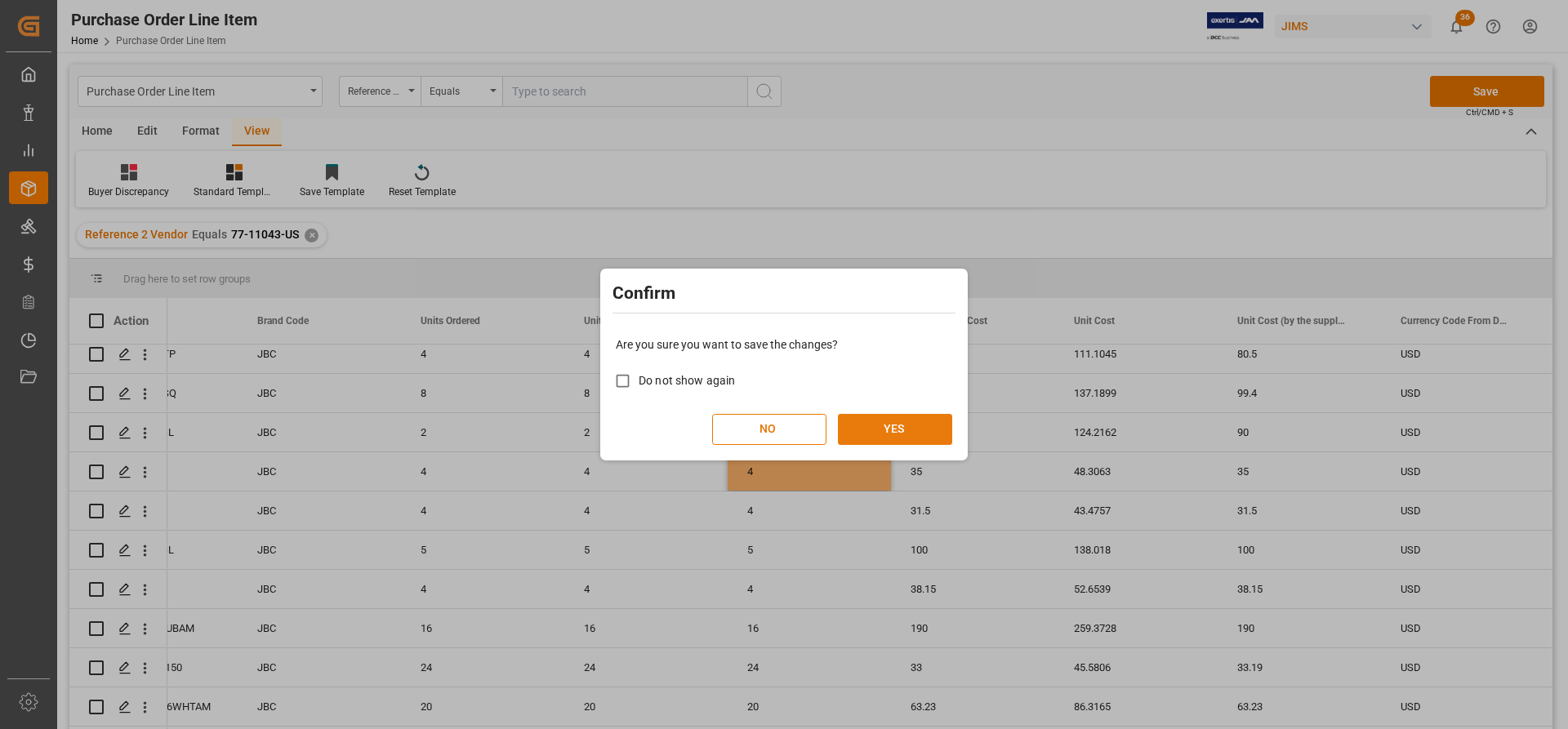
click at [880, 425] on button "YES" at bounding box center [895, 429] width 114 height 31
